Goal: Information Seeking & Learning: Learn about a topic

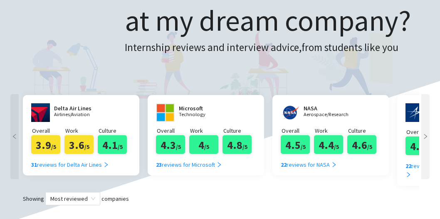
scroll to position [83, 0]
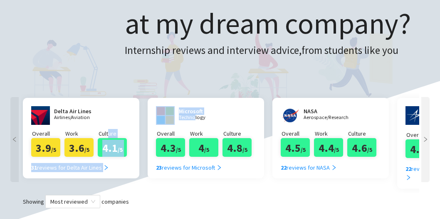
drag, startPoint x: 146, startPoint y: 130, endPoint x: 109, endPoint y: 135, distance: 37.3
click at [109, 135] on div "Delta Air Lines Airlines/Aviation Overall 3.9 /5 Work 3.6 /5 Culture 4.1 /5 31 …" at bounding box center [220, 143] width 398 height 99
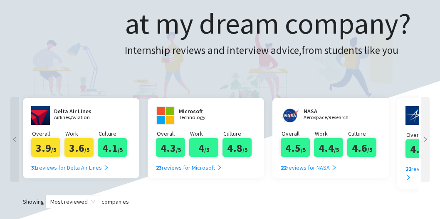
click at [277, 79] on div "What is it like to intern at my dream company? Internship reviews and interview…" at bounding box center [219, 20] width 423 height 140
click at [430, 143] on div at bounding box center [425, 143] width 12 height 99
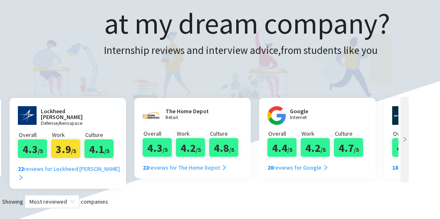
scroll to position [0, 374]
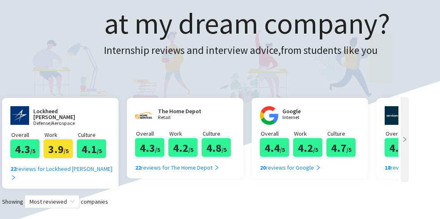
click at [51, 112] on h2 "Lockheed [PERSON_NAME]" at bounding box center [64, 114] width 62 height 12
click at [19, 112] on img at bounding box center [19, 115] width 19 height 19
click at [39, 143] on div "4.3 /5" at bounding box center [24, 149] width 29 height 19
click at [46, 167] on div "22 reviews for Lockheed [PERSON_NAME]" at bounding box center [63, 174] width 106 height 18
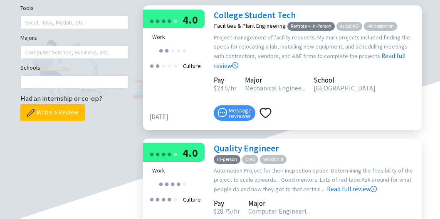
scroll to position [277, 0]
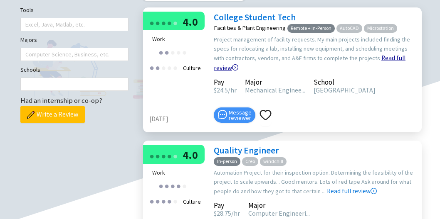
click at [375, 72] on link "Read full review" at bounding box center [310, 41] width 192 height 59
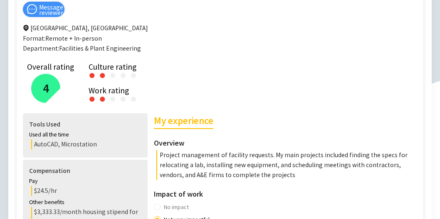
scroll to position [194, 0]
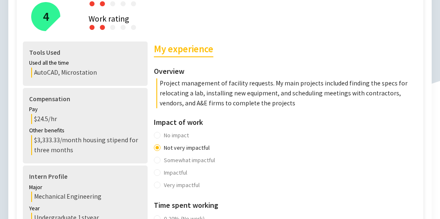
click at [220, 90] on p "Project management of facility requests. My main projects included finding the …" at bounding box center [287, 94] width 263 height 30
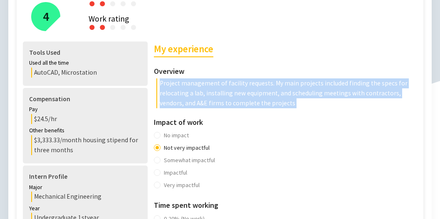
click at [220, 90] on p "Project management of facility requests. My main projects included finding the …" at bounding box center [287, 94] width 263 height 30
drag, startPoint x: 220, startPoint y: 90, endPoint x: 182, endPoint y: 93, distance: 38.4
click at [182, 93] on p "Project management of facility requests. My main projects included finding the …" at bounding box center [287, 94] width 263 height 30
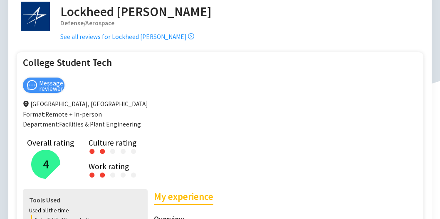
scroll to position [0, 0]
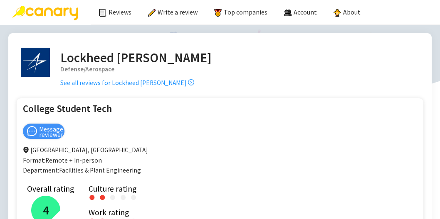
click at [61, 15] on img at bounding box center [45, 13] width 66 height 15
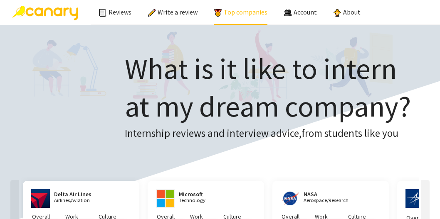
click at [227, 13] on link "Top companies" at bounding box center [240, 12] width 53 height 8
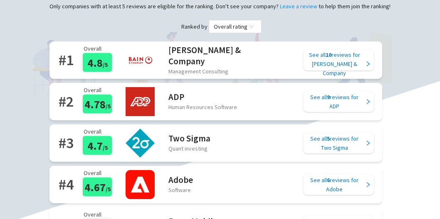
scroll to position [83, 0]
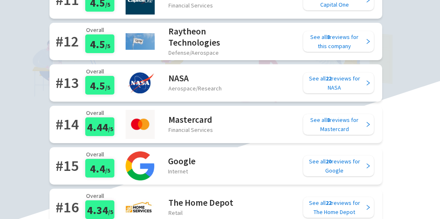
click at [411, 125] on main "Top 25 Companies The best places to intern, rated by students Only companies wi…" at bounding box center [219, 46] width 423 height 1134
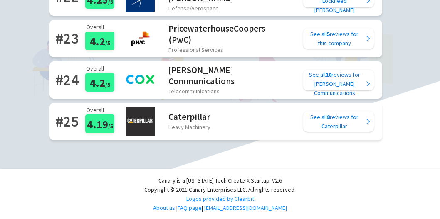
drag, startPoint x: 413, startPoint y: 167, endPoint x: 412, endPoint y: 102, distance: 64.8
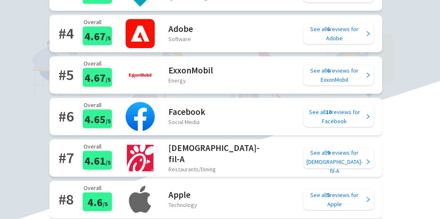
scroll to position [0, 0]
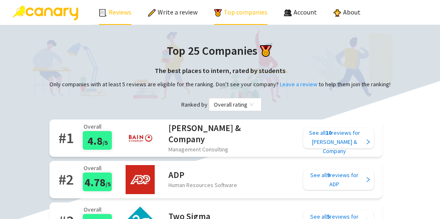
click at [114, 12] on link "Reviews" at bounding box center [115, 12] width 32 height 8
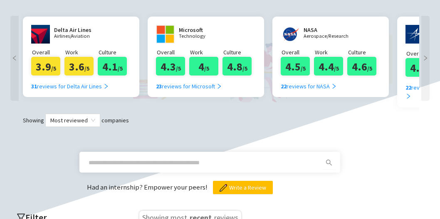
scroll to position [249, 0]
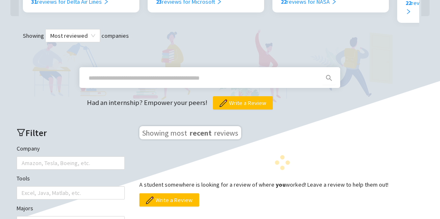
click at [194, 74] on input "text" at bounding box center [200, 78] width 222 height 9
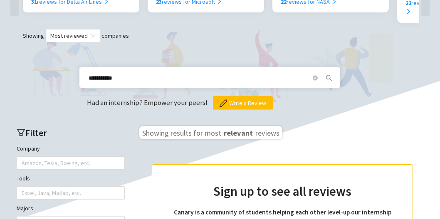
type input "**********"
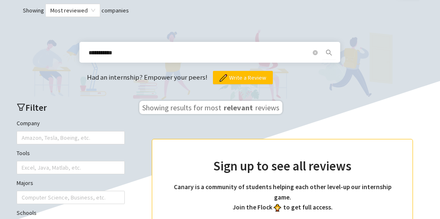
scroll to position [346, 0]
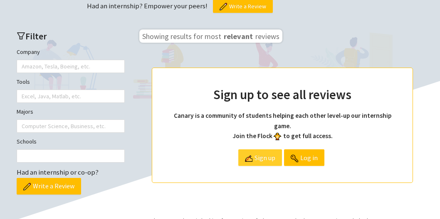
click at [261, 152] on span "Sign up" at bounding box center [264, 158] width 21 height 16
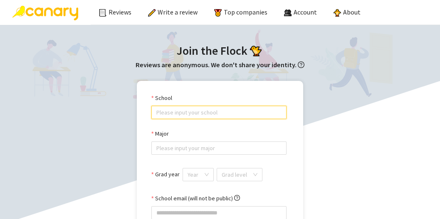
click at [219, 117] on input "School" at bounding box center [218, 112] width 125 height 12
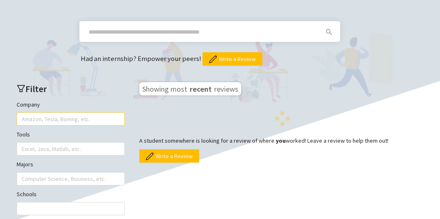
scroll to position [293, 0]
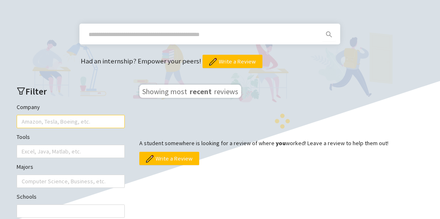
click at [87, 116] on div at bounding box center [67, 122] width 96 height 12
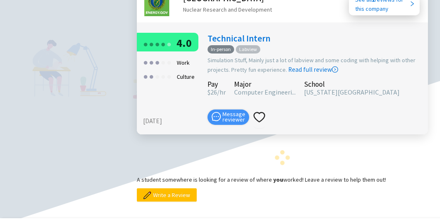
scroll to position [1111, 0]
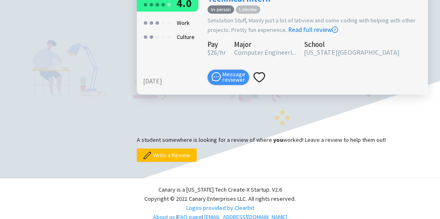
type input "**********"
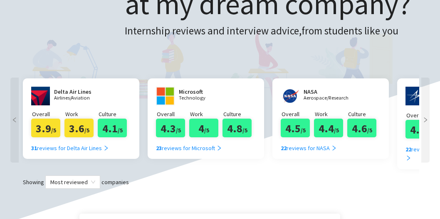
scroll to position [111, 0]
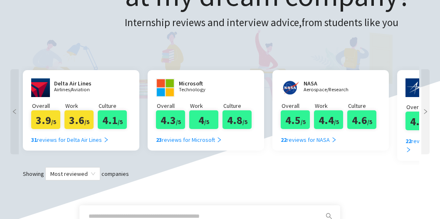
click at [425, 110] on icon "right" at bounding box center [425, 111] width 3 height 5
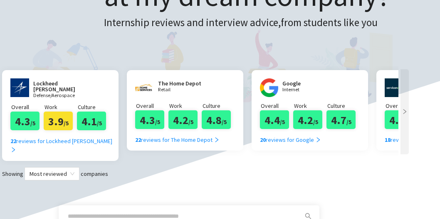
click at [403, 110] on icon "right" at bounding box center [404, 111] width 3 height 5
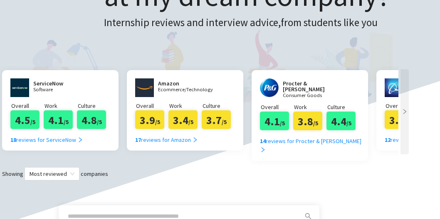
click at [403, 110] on icon "right" at bounding box center [404, 111] width 3 height 5
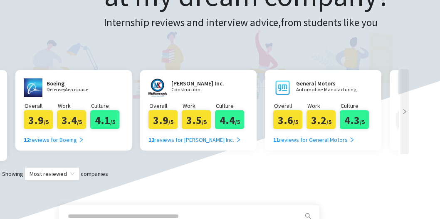
scroll to position [0, 1122]
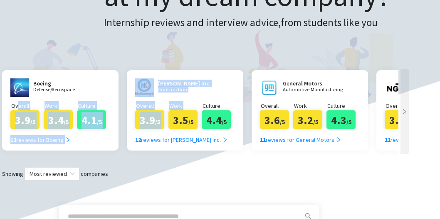
drag, startPoint x: 167, startPoint y: 112, endPoint x: 173, endPoint y: 112, distance: 5.8
click at [173, 112] on div "Delta Air Lines Airlines/Aviation Overall 3.9 /5 Work 3.6 /5 Culture 4.1 /5 31 …" at bounding box center [199, 115] width 398 height 99
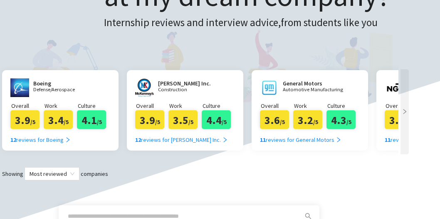
drag, startPoint x: 173, startPoint y: 112, endPoint x: 100, endPoint y: 64, distance: 86.8
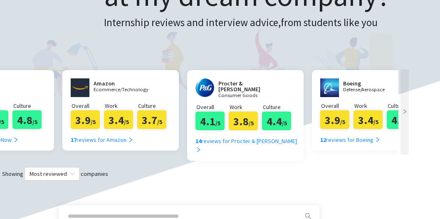
scroll to position [0, 817]
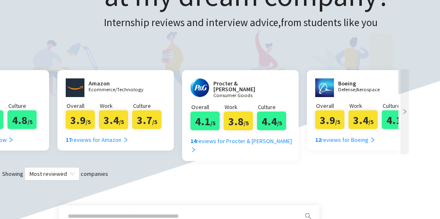
drag, startPoint x: 130, startPoint y: 91, endPoint x: 120, endPoint y: 89, distance: 11.0
click at [130, 91] on p "Ecommerce/Technology" at bounding box center [116, 89] width 55 height 5
click at [76, 86] on img at bounding box center [75, 88] width 19 height 19
click at [81, 145] on div "Amazon Ecommerce/Technology Overall 3.9 /5 Work 3.4 /5 Culture 3.7 /5 17 review…" at bounding box center [115, 110] width 116 height 81
